Goal: Task Accomplishment & Management: Manage account settings

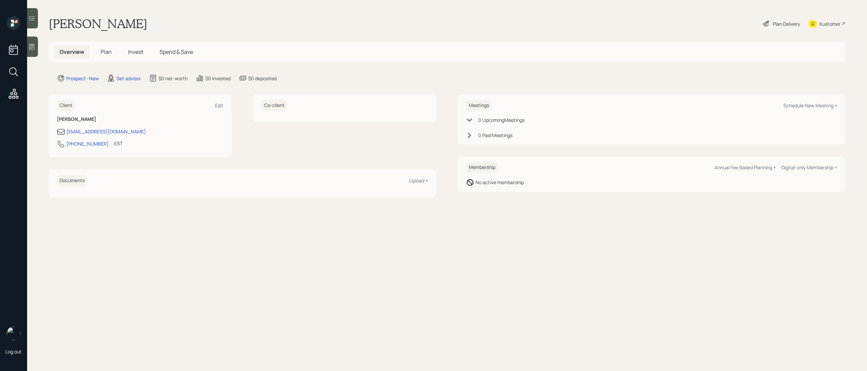
click at [34, 50] on div at bounding box center [32, 47] width 11 height 20
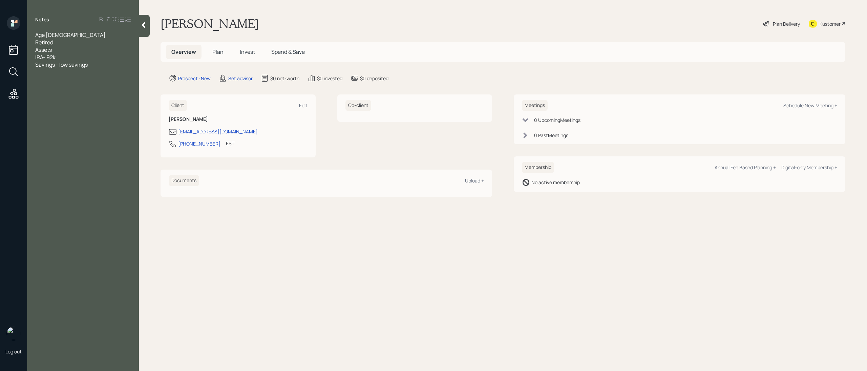
click at [59, 76] on div at bounding box center [83, 79] width 96 height 7
click at [42, 77] on div at bounding box center [83, 79] width 96 height 7
click at [90, 122] on div "supplemental income" at bounding box center [83, 124] width 96 height 7
click at [92, 140] on span "has been losing moneuy on IRA" at bounding box center [73, 139] width 77 height 7
click at [119, 140] on div "has been losing money on IRA" at bounding box center [83, 139] width 96 height 7
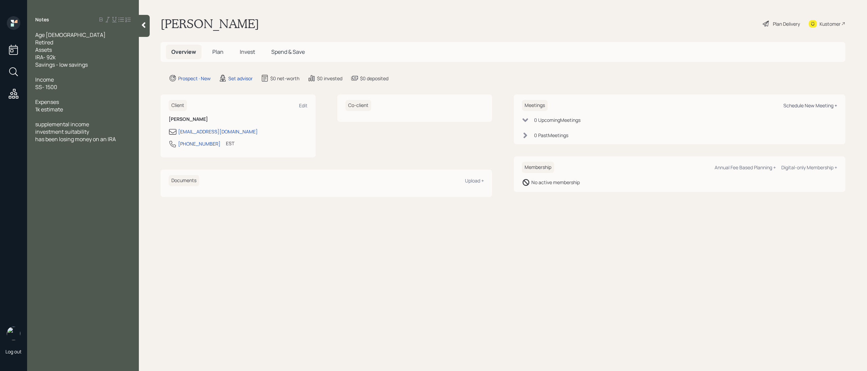
click at [795, 105] on div "Schedule New Meeting +" at bounding box center [811, 105] width 54 height 6
select select "round-[PERSON_NAME]"
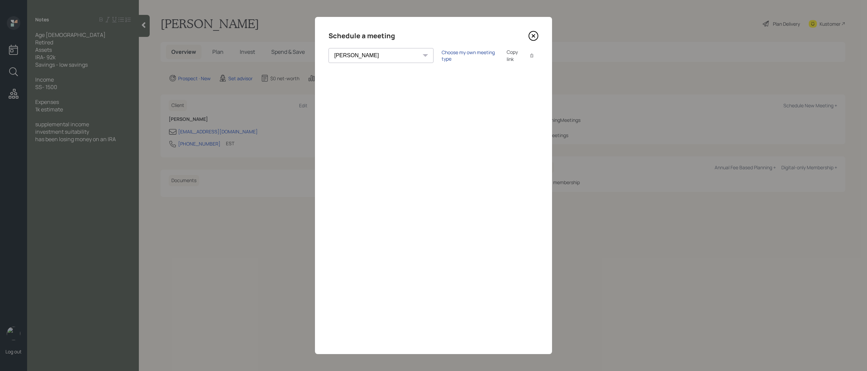
click at [442, 56] on div "Choose my own meeting type" at bounding box center [470, 55] width 57 height 13
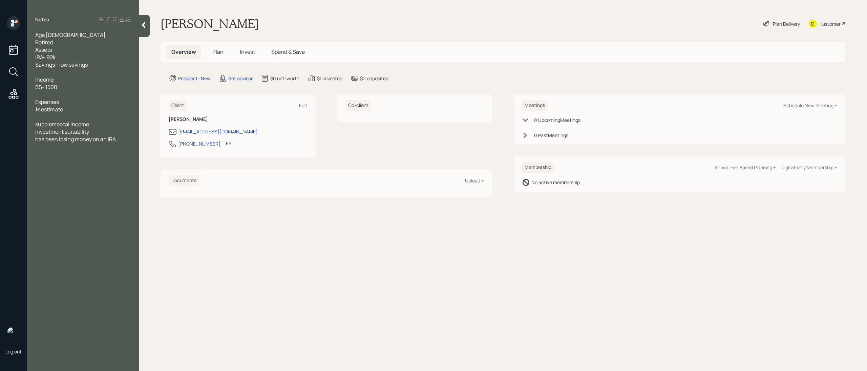
click at [120, 141] on div "has been losing money on an IRA" at bounding box center [83, 139] width 96 height 7
